Goal: Information Seeking & Learning: Learn about a topic

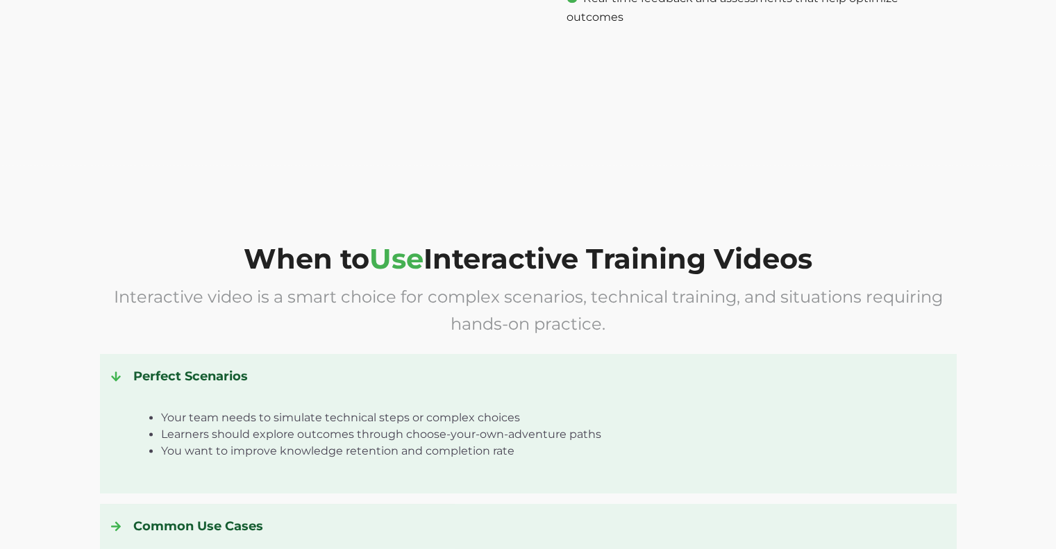
scroll to position [1874, 0]
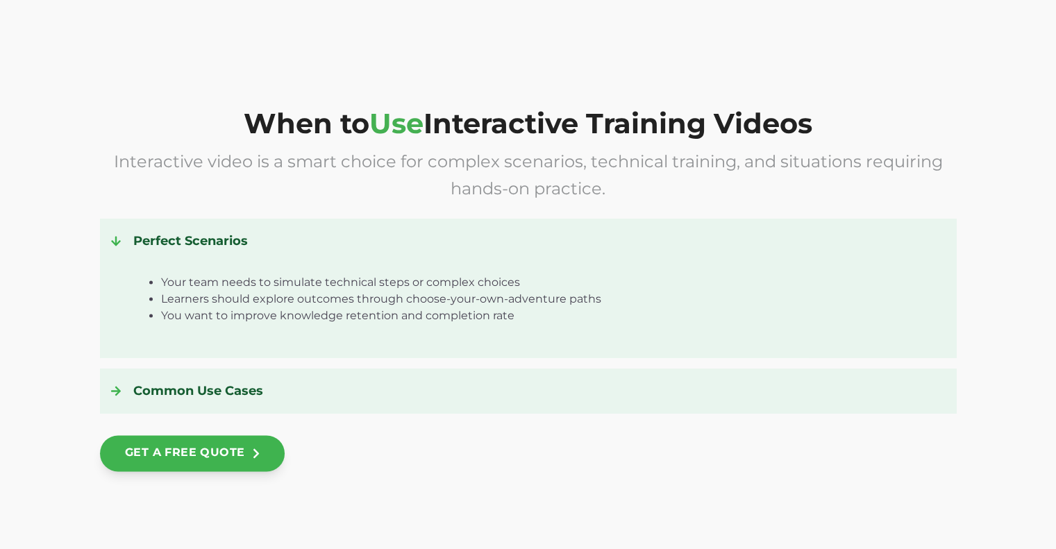
click at [117, 389] on icon at bounding box center [116, 391] width 10 height 10
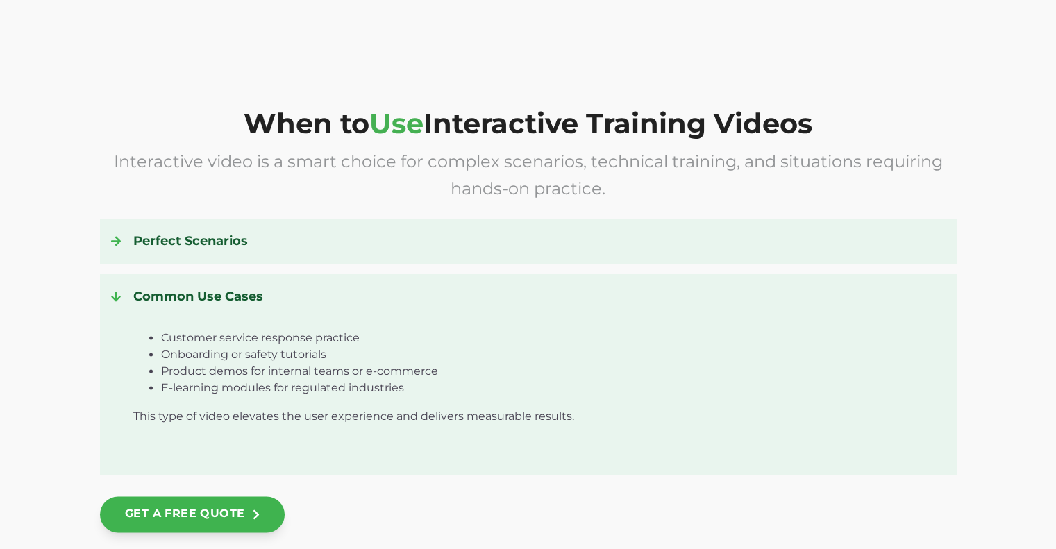
click at [120, 244] on icon at bounding box center [116, 240] width 10 height 11
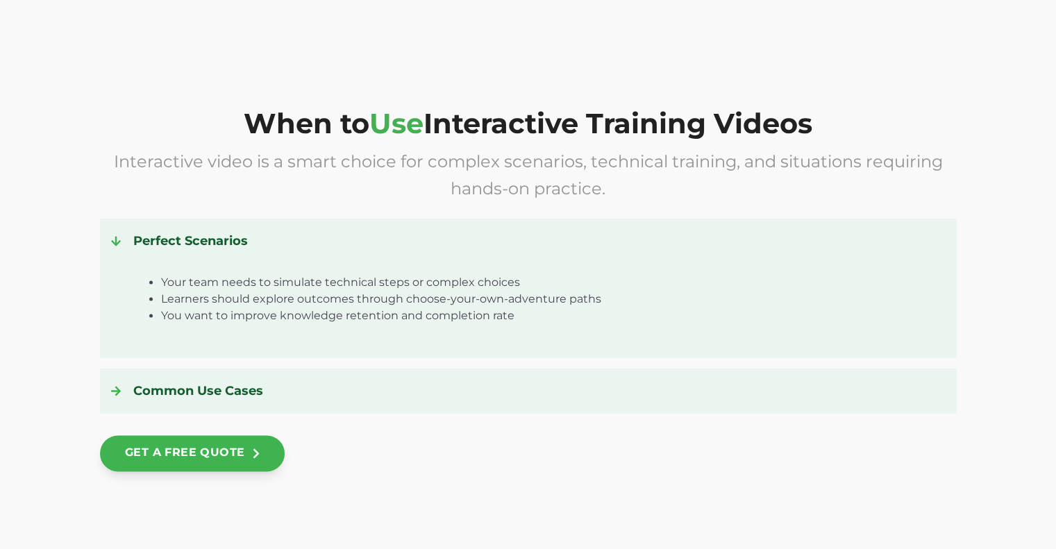
click at [120, 248] on div at bounding box center [122, 241] width 22 height 22
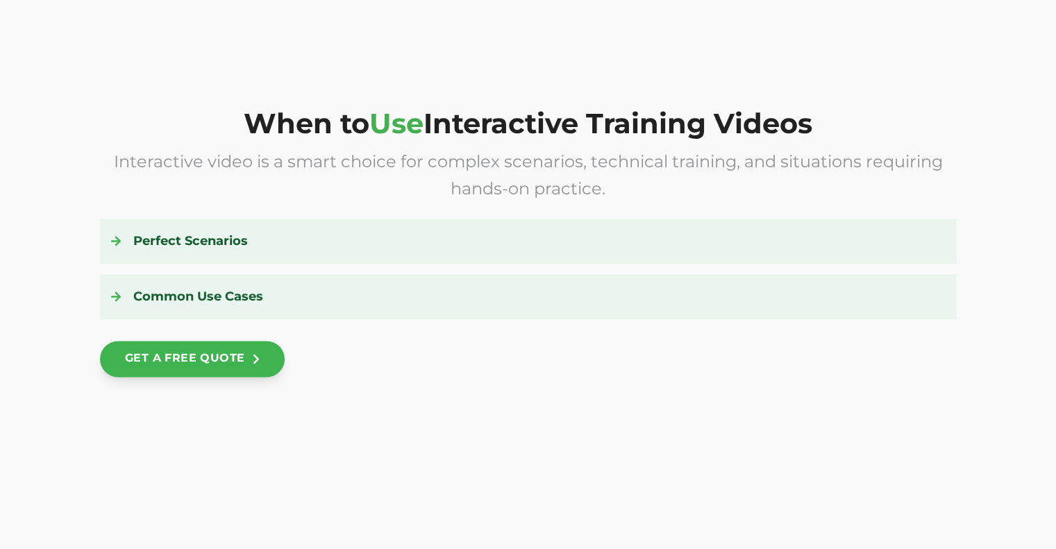
click at [131, 292] on div at bounding box center [122, 296] width 22 height 22
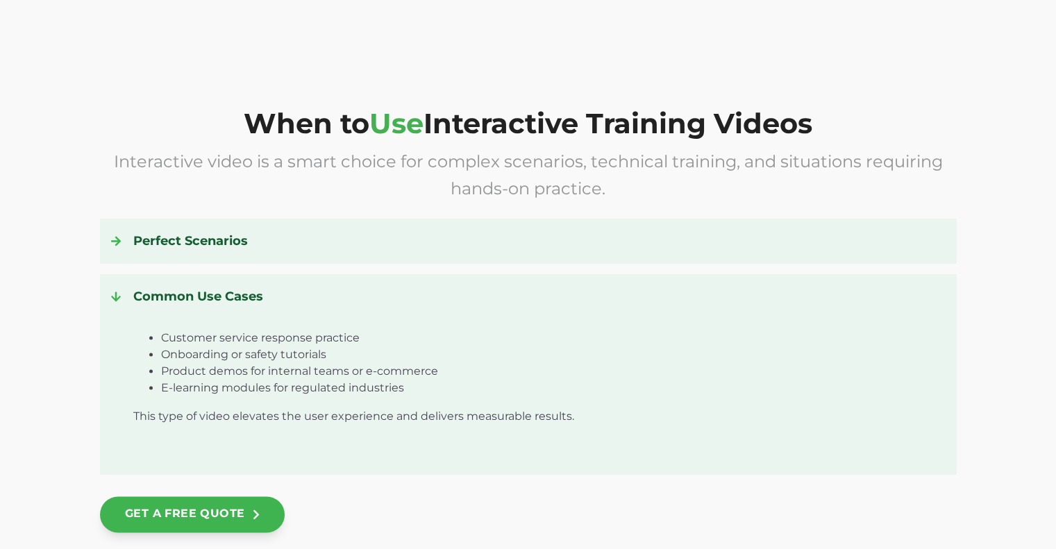
click at [119, 297] on icon at bounding box center [116, 297] width 10 height 10
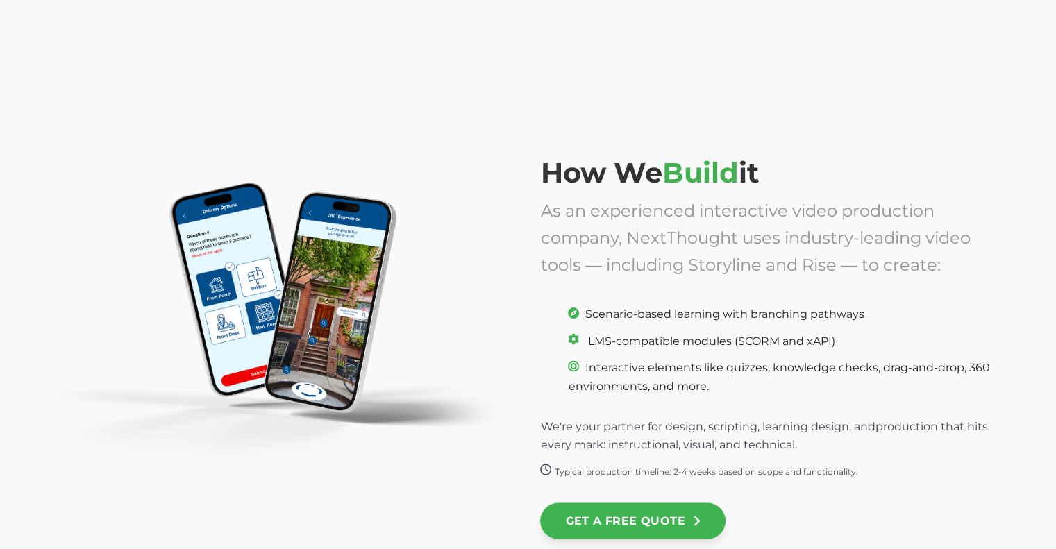
scroll to position [2707, 0]
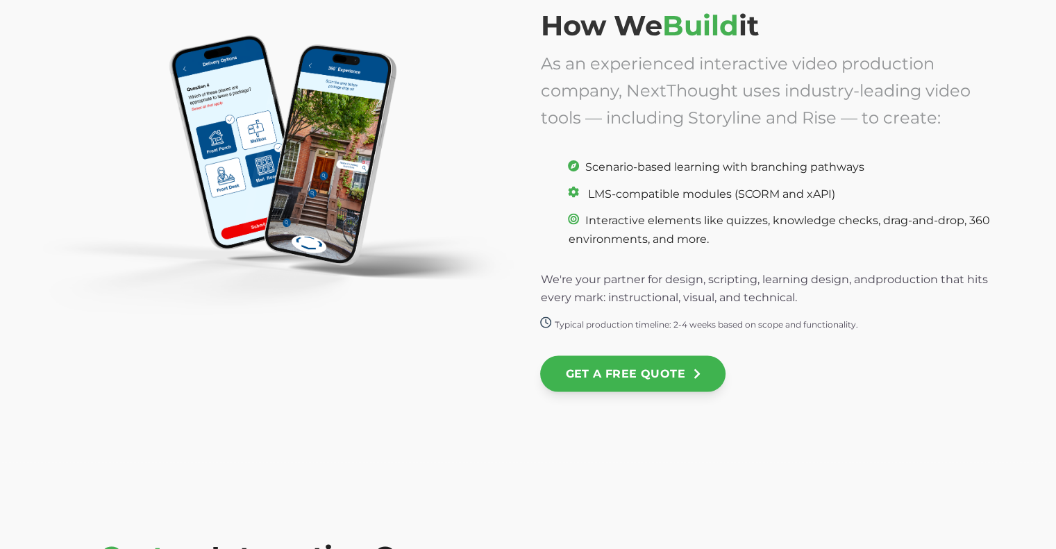
click at [614, 349] on div "How We Build it As an experienced interactive video production company, NextTho…" at bounding box center [528, 212] width 1056 height 500
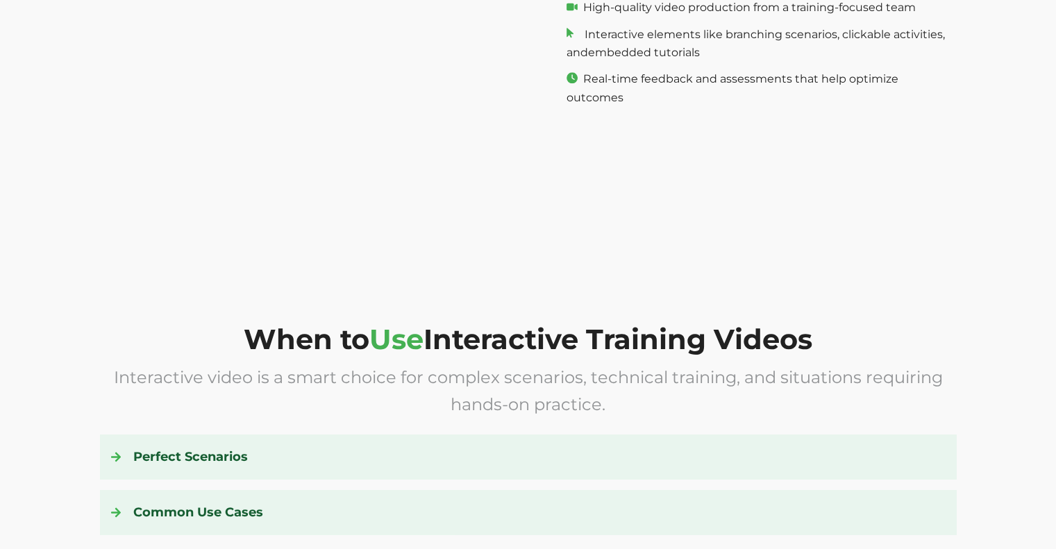
scroll to position [1458, 0]
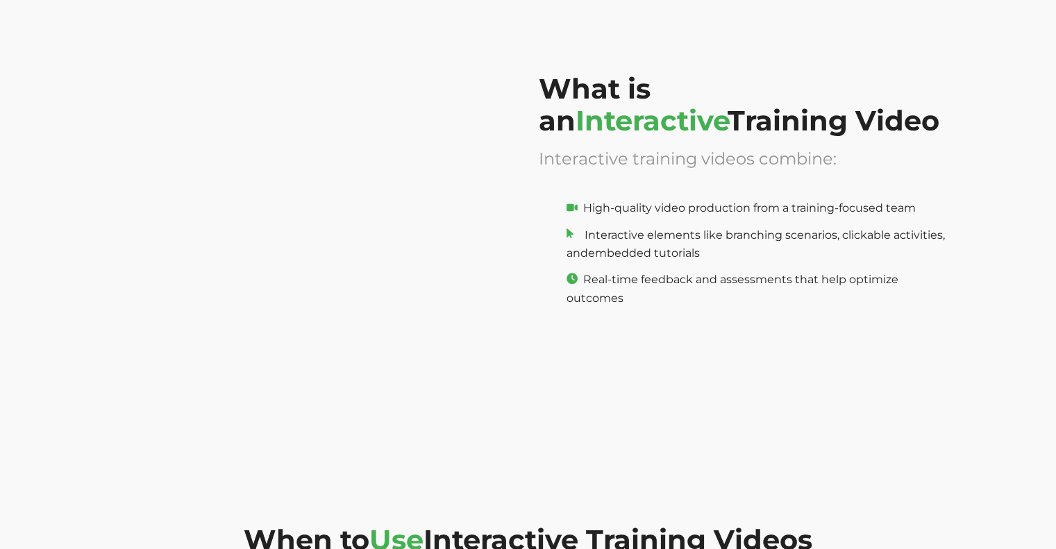
click at [583, 235] on span "Interactive elements like branching scenarios, clickable activities, and" at bounding box center [755, 244] width 378 height 32
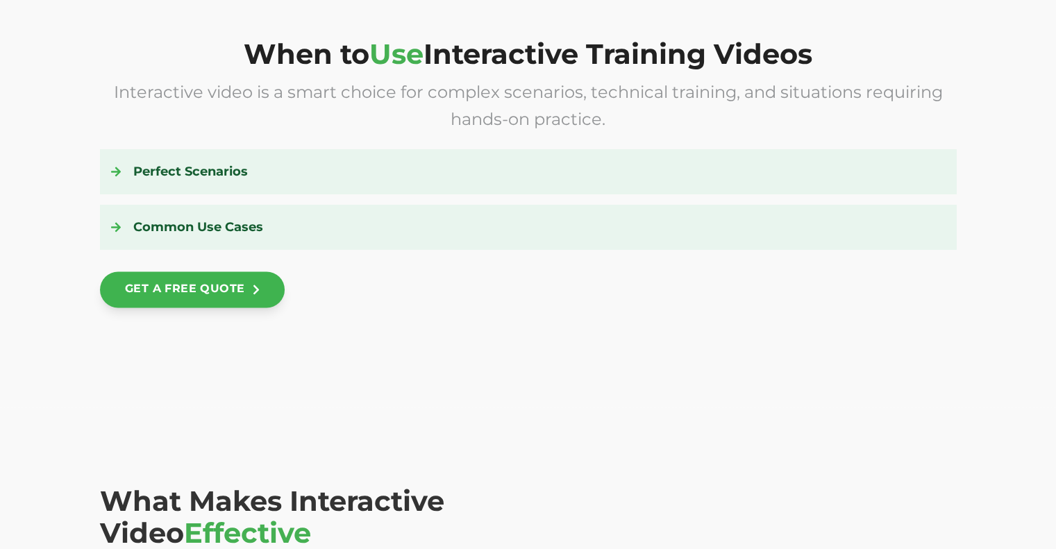
scroll to position [1874, 0]
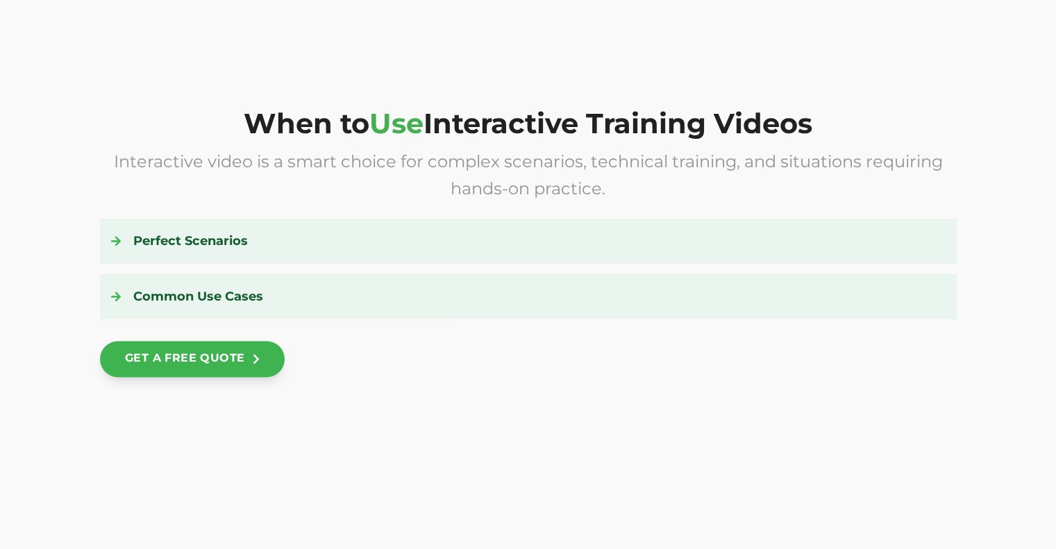
click at [171, 249] on h4 "Perfect Scenarios" at bounding box center [528, 241] width 834 height 22
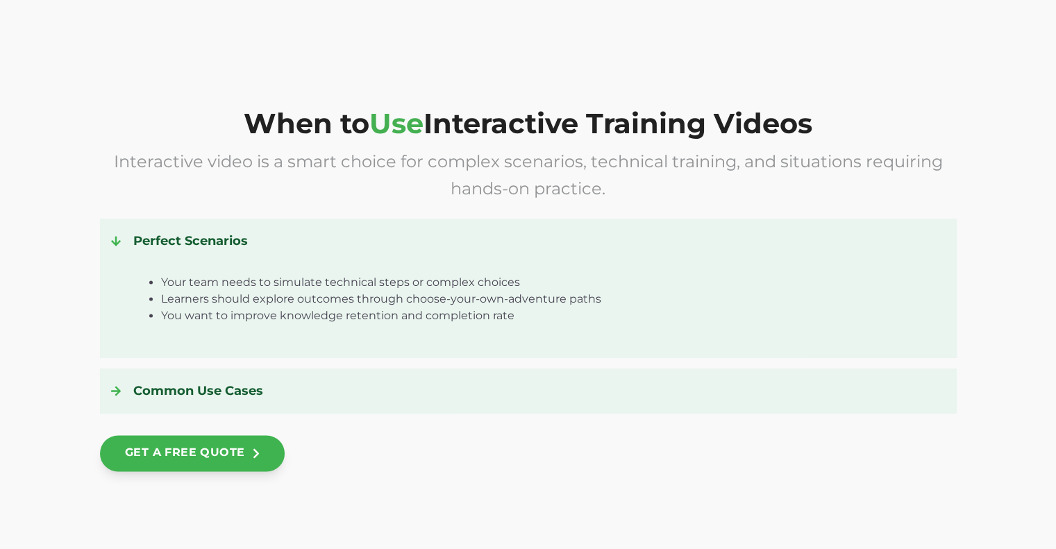
click at [171, 249] on h4 "Perfect Scenarios" at bounding box center [528, 241] width 834 height 22
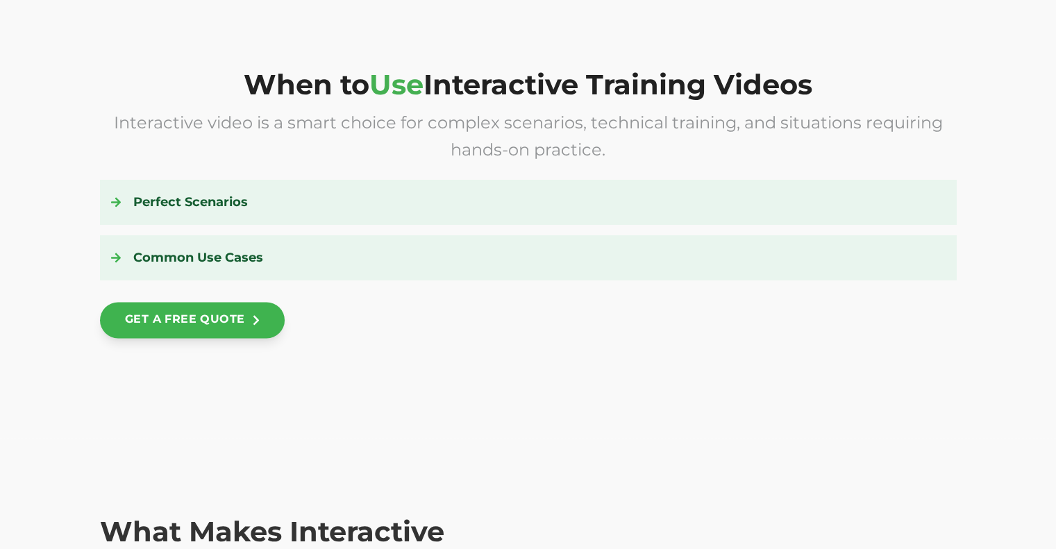
scroll to position [1944, 0]
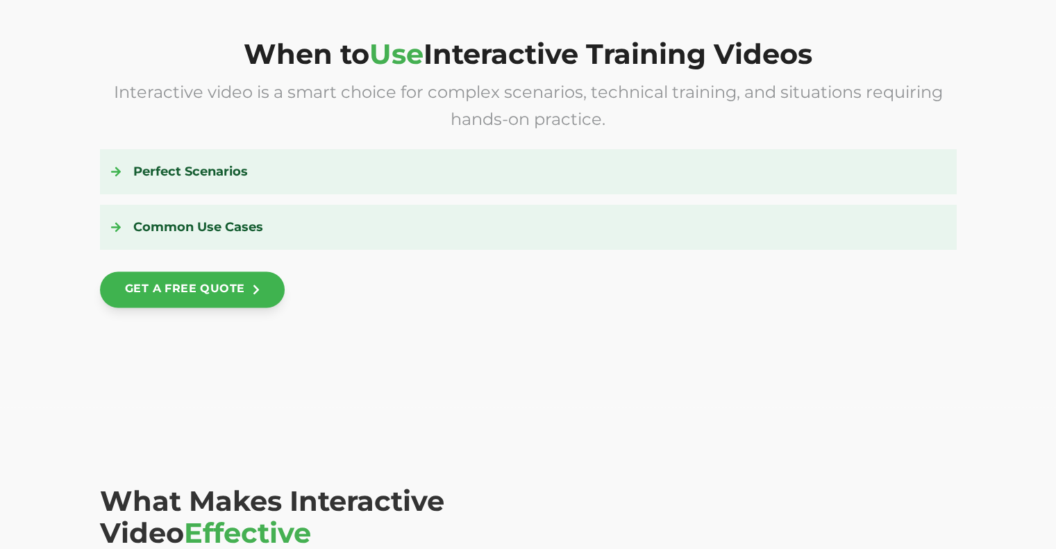
click at [242, 173] on h4 "Perfect Scenarios" at bounding box center [528, 171] width 834 height 22
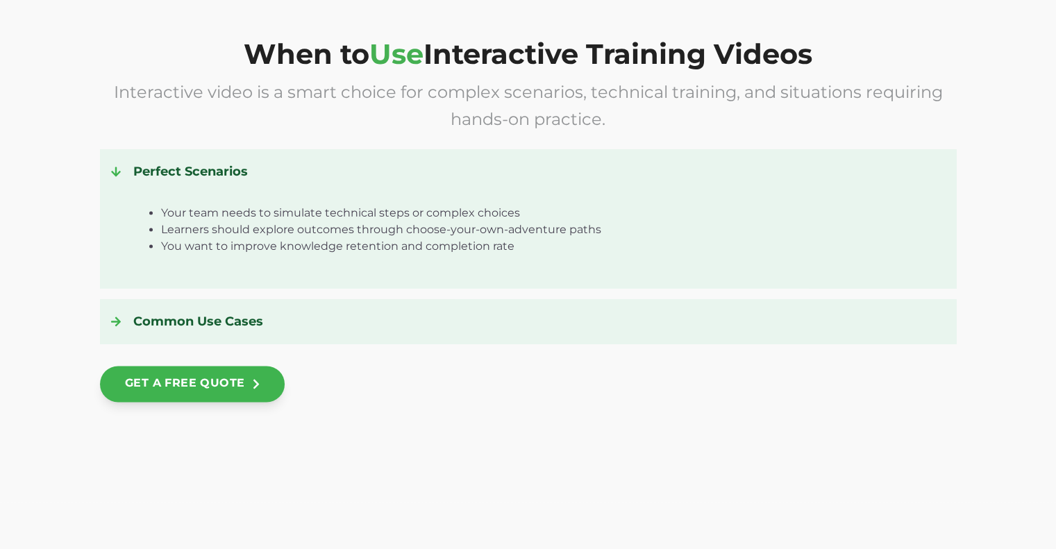
click at [205, 296] on div "Perfect Scenarios Your team needs to simulate technical steps or complex choice…" at bounding box center [528, 246] width 856 height 194
click at [211, 310] on div "Common Use Cases Customer service response practice Onboarding or safety tutori…" at bounding box center [528, 321] width 856 height 44
click at [210, 319] on h4 "Common Use Cases" at bounding box center [528, 321] width 834 height 22
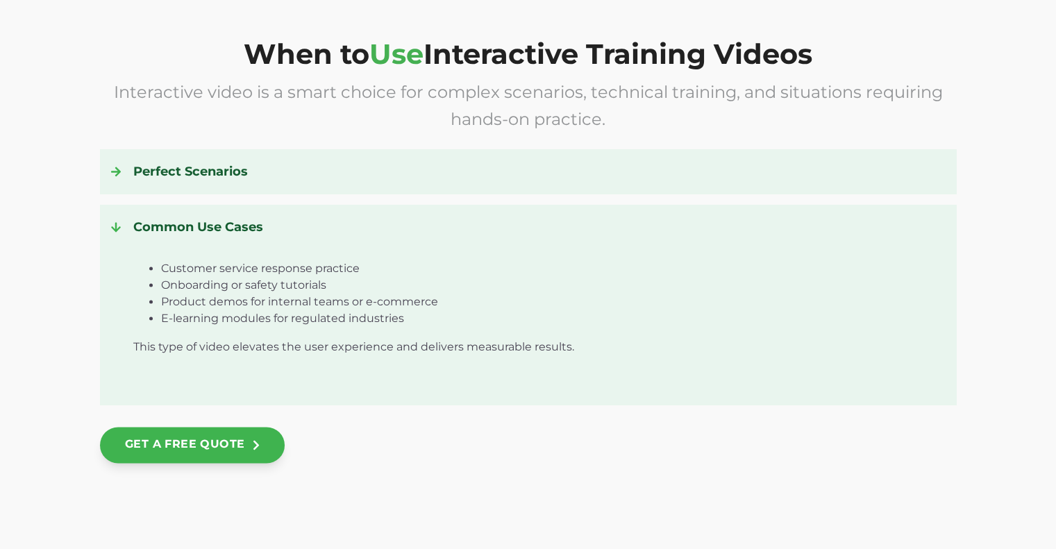
click at [171, 230] on h4 "Common Use Cases" at bounding box center [528, 227] width 834 height 22
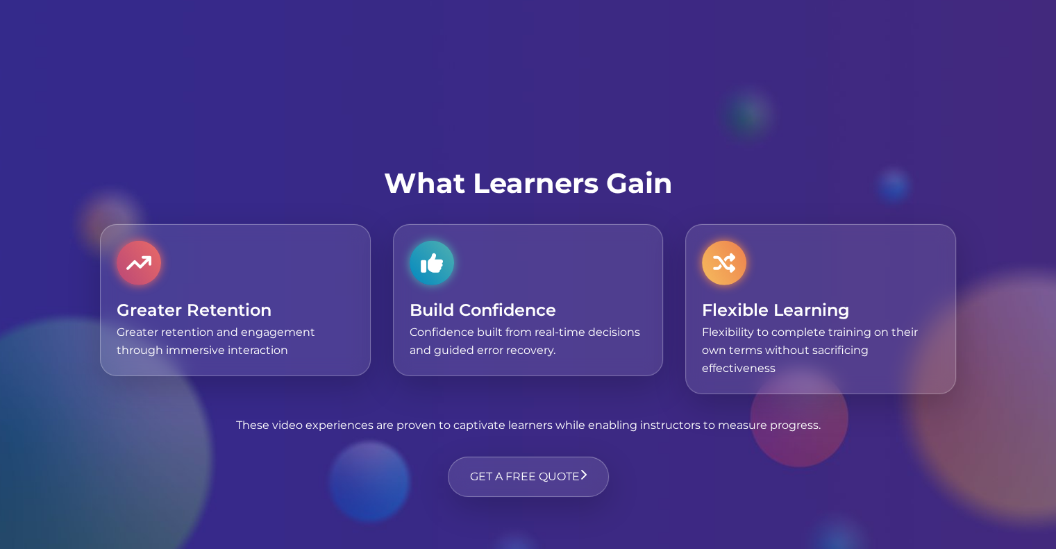
scroll to position [4234, 0]
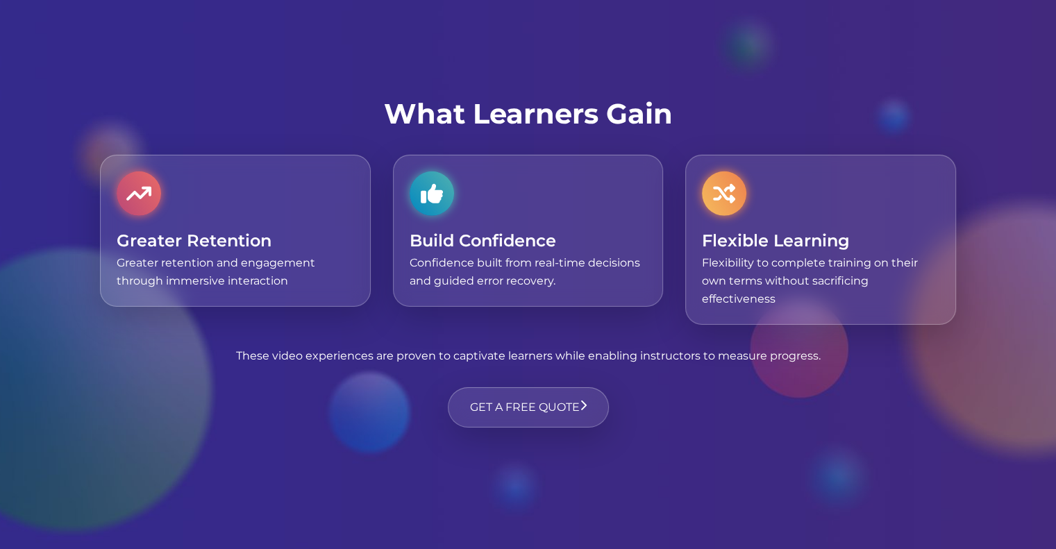
click at [698, 435] on div "What Learners Gain Greater Retention Greater retention and engagement through i…" at bounding box center [528, 274] width 1056 height 708
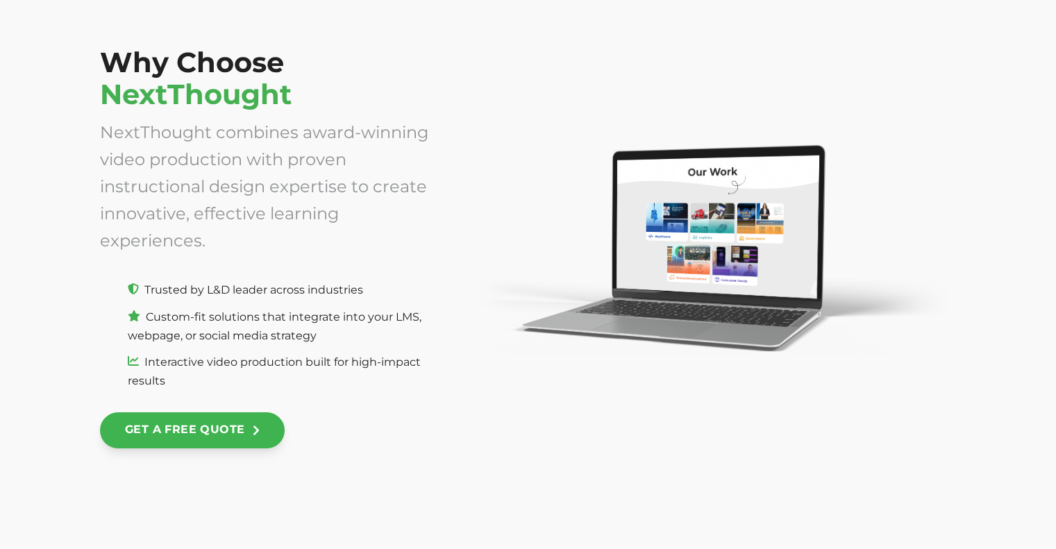
scroll to position [4889, 0]
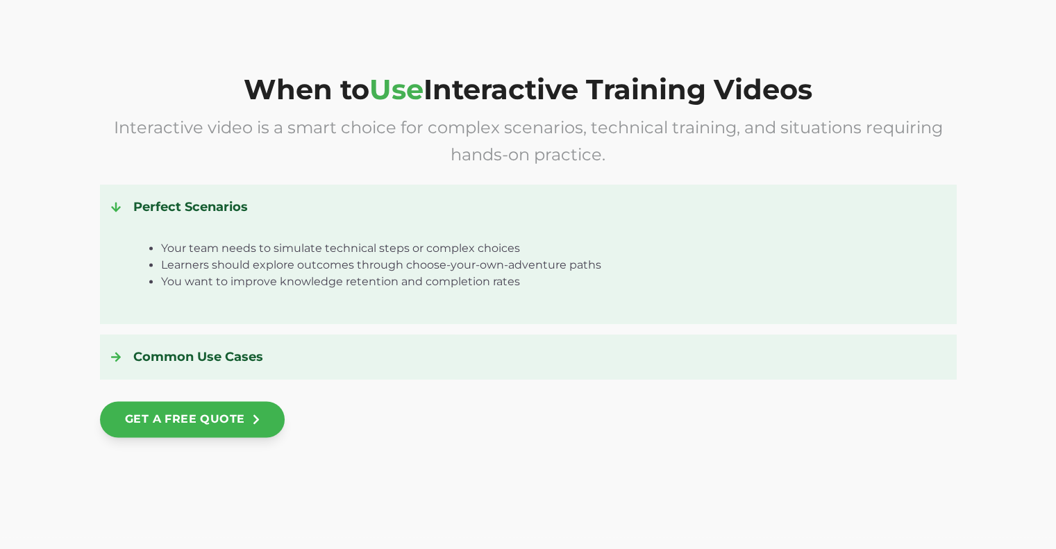
scroll to position [2013, 0]
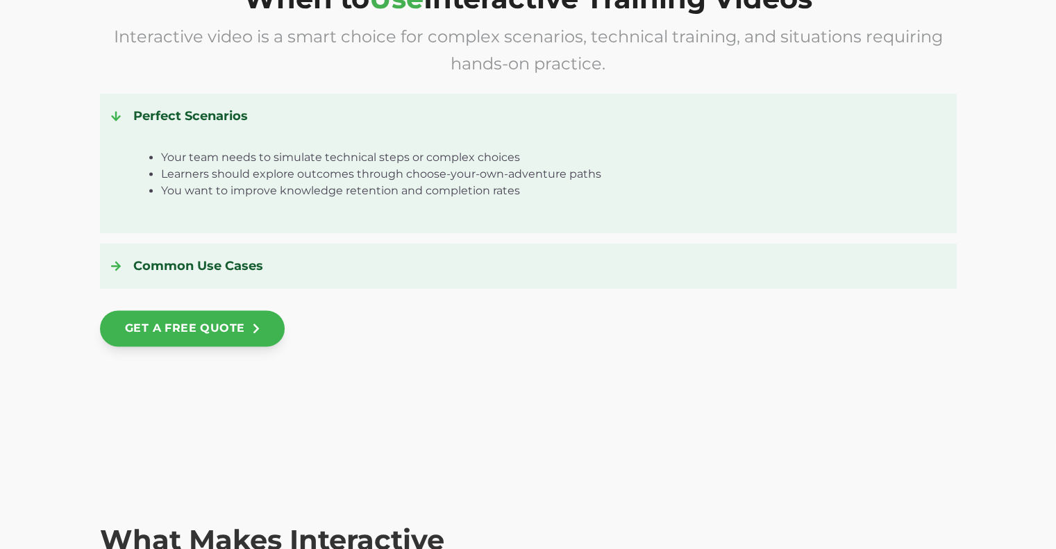
click at [207, 255] on h4 "Common Use Cases" at bounding box center [528, 266] width 834 height 22
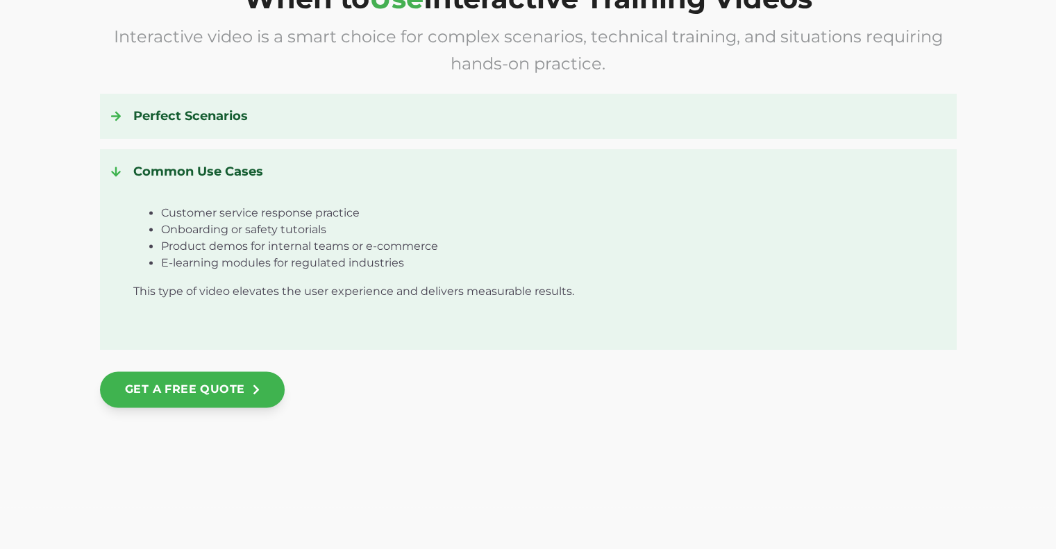
click at [160, 160] on h4 "Common Use Cases" at bounding box center [528, 171] width 834 height 22
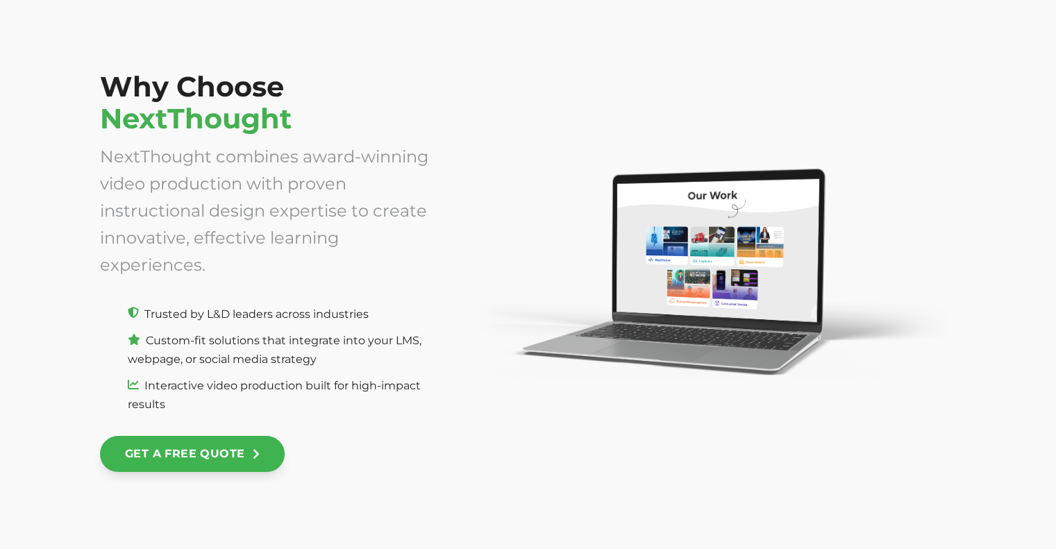
scroll to position [5204, 0]
